Goal: Ask a question

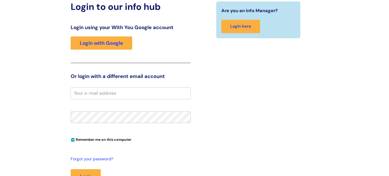
scroll to position [71, 0]
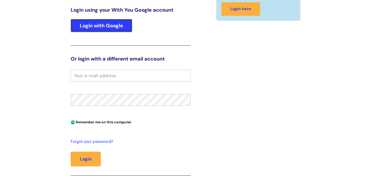
click at [90, 27] on link "Login with Google" at bounding box center [102, 25] width 62 height 13
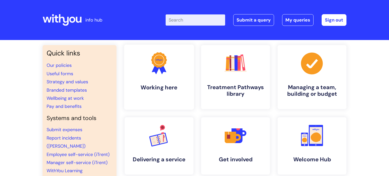
click at [153, 69] on icon ".cls-1{fill:#f89b22;}.cls-1,.cls-2,.cls-3{stroke-width:0px;}.cls-2{fill:#2d3cff…" at bounding box center [158, 63] width 25 height 25
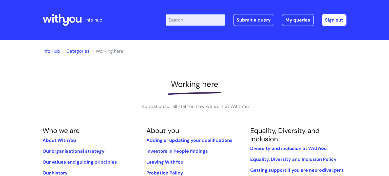
click at [187, 20] on input "Enter your search term here..." at bounding box center [196, 19] width 60 height 11
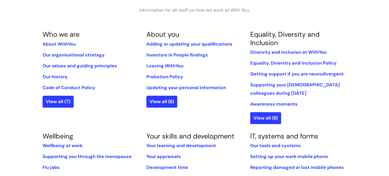
scroll to position [89, 0]
